Goal: Check status

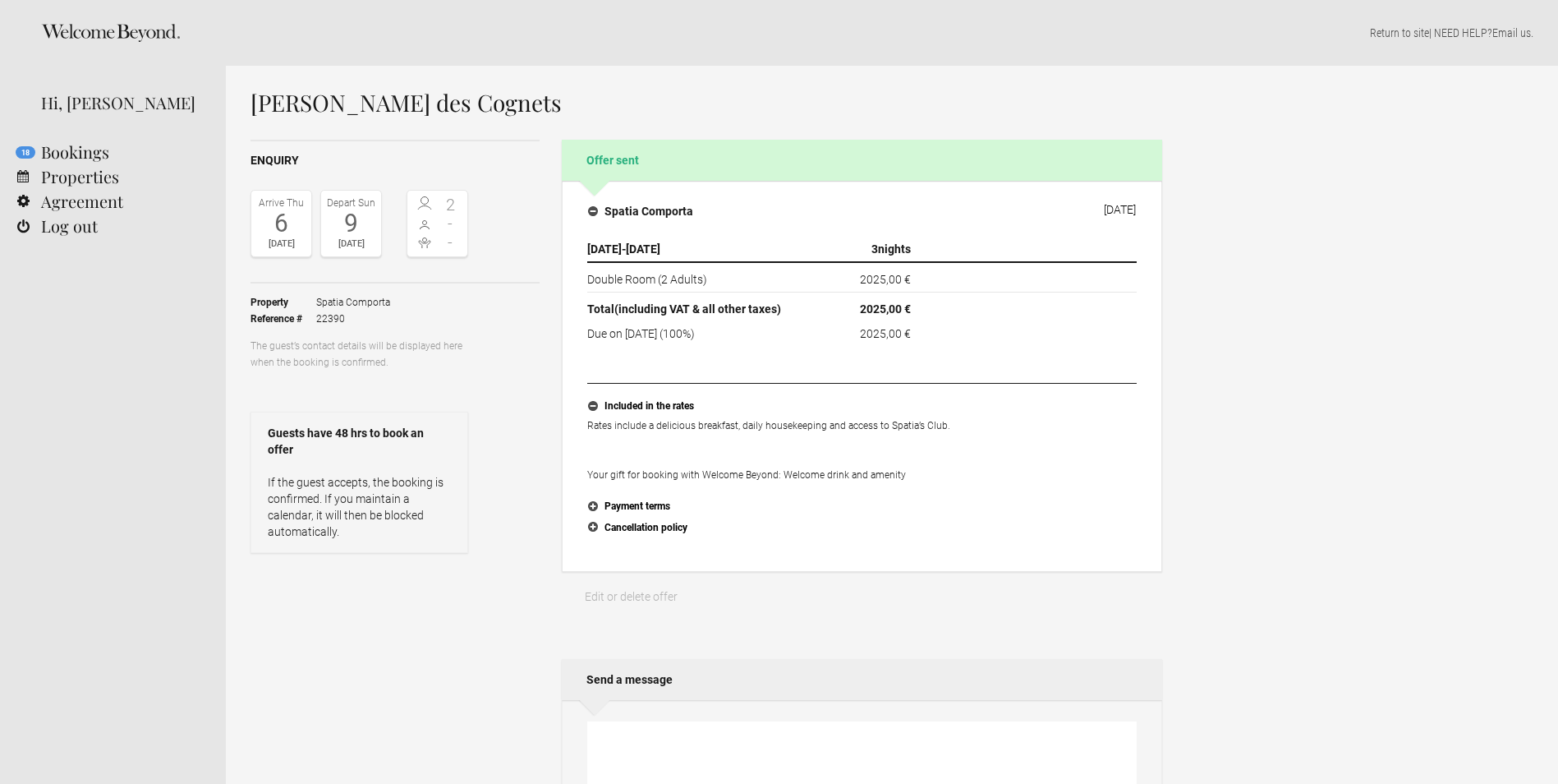
click at [1268, 509] on div "Gina des Cognets Enquiry Arrive Thu 6 Aug 2026 Depart Sun 9 Aug 2026 2 - - Togg…" at bounding box center [892, 643] width 1332 height 1154
click at [110, 144] on link "18 Bookings" at bounding box center [113, 151] width 226 height 24
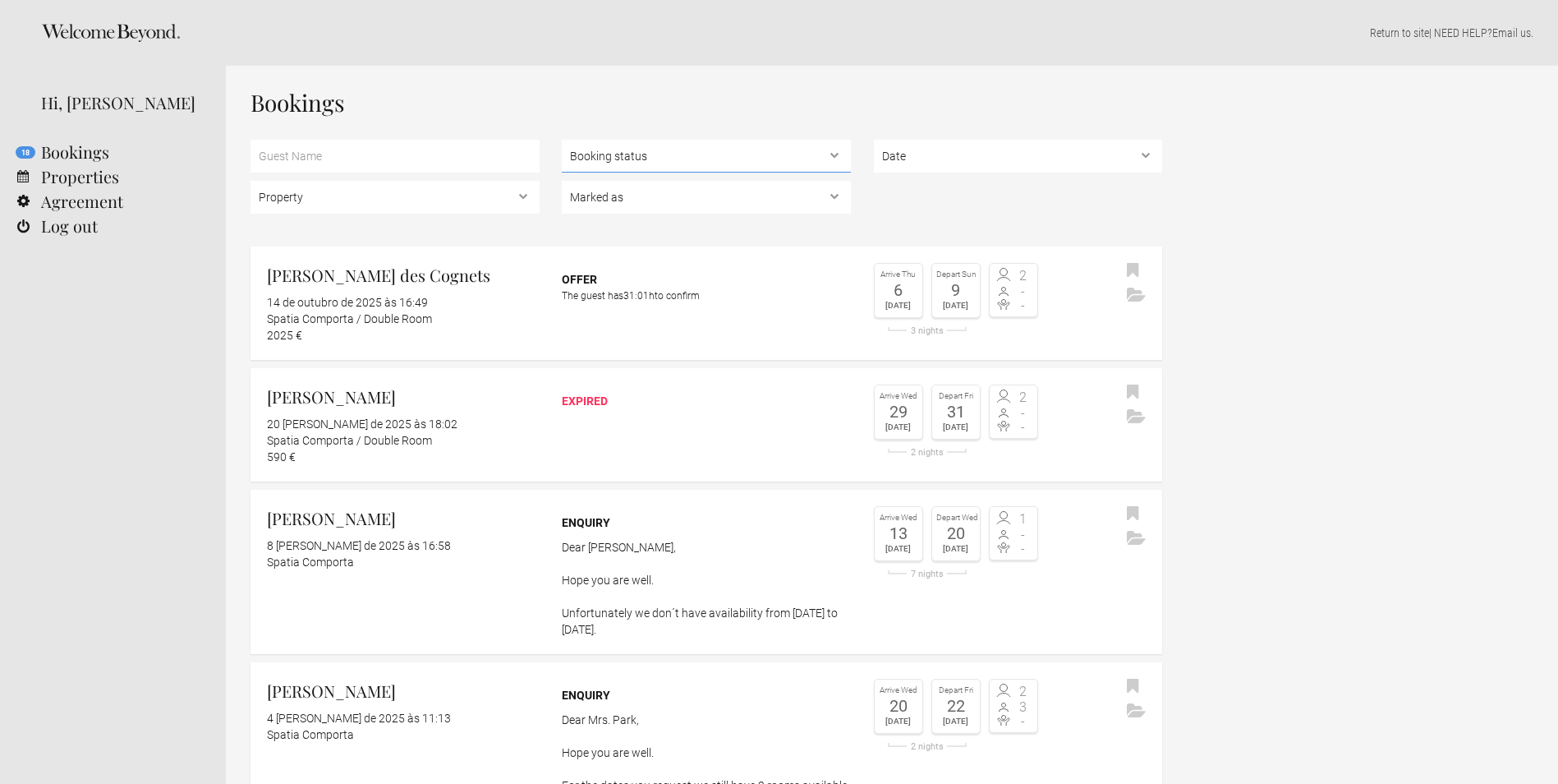
drag, startPoint x: 601, startPoint y: 161, endPoint x: 612, endPoint y: 167, distance: 12.5
click at [601, 161] on select "Booking status Pending bookings , Confirmed bookings , Unsuccessful bookings" at bounding box center [707, 156] width 290 height 33
select select "confirmed"
click at [562, 140] on select "Booking status Pending bookings , Confirmed bookings , Unsuccessful bookings" at bounding box center [707, 156] width 290 height 33
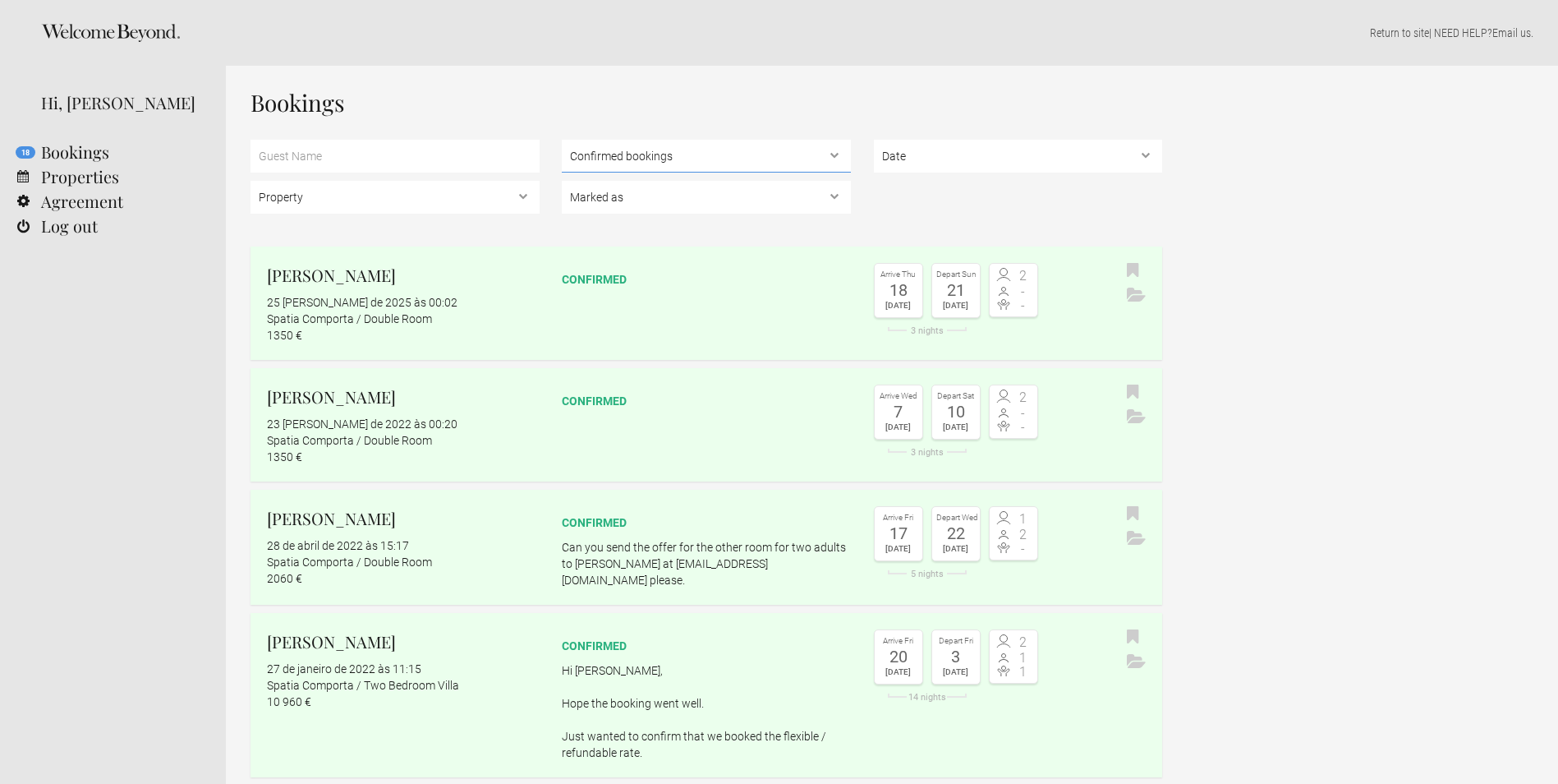
click at [633, 150] on select "Booking status Pending bookings , Confirmed bookings , Unsuccessful bookings" at bounding box center [707, 156] width 290 height 33
select select
click at [562, 140] on select "Booking status Pending bookings , Confirmed bookings , Unsuccessful bookings" at bounding box center [707, 156] width 290 height 33
